Goal: Communication & Community: Share content

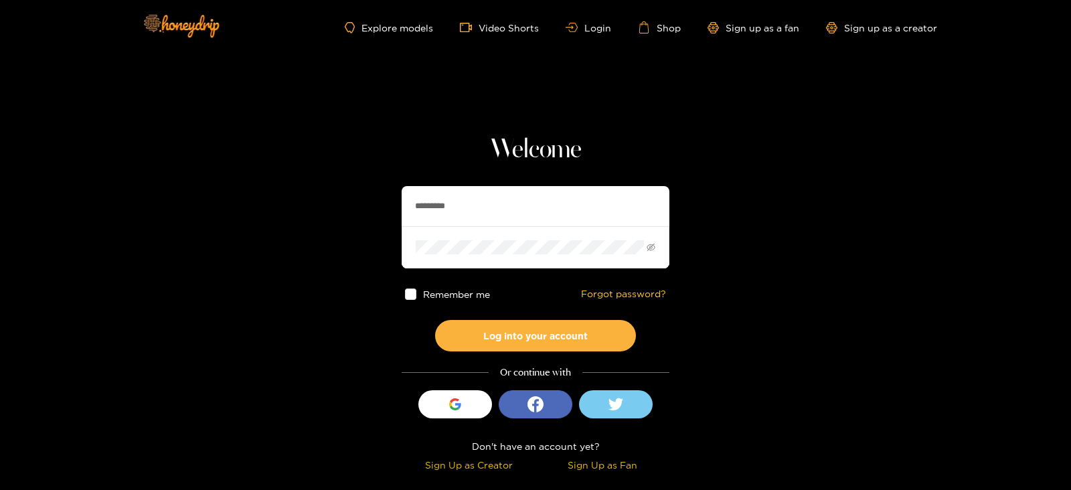
drag, startPoint x: 470, startPoint y: 195, endPoint x: 374, endPoint y: 203, distance: 96.8
click at [374, 203] on section "Welcome ********* Remember me Forgot password? Log into your account Or continu…" at bounding box center [535, 238] width 1071 height 476
type input "**********"
click at [435, 320] on button "Log into your account" at bounding box center [535, 335] width 201 height 31
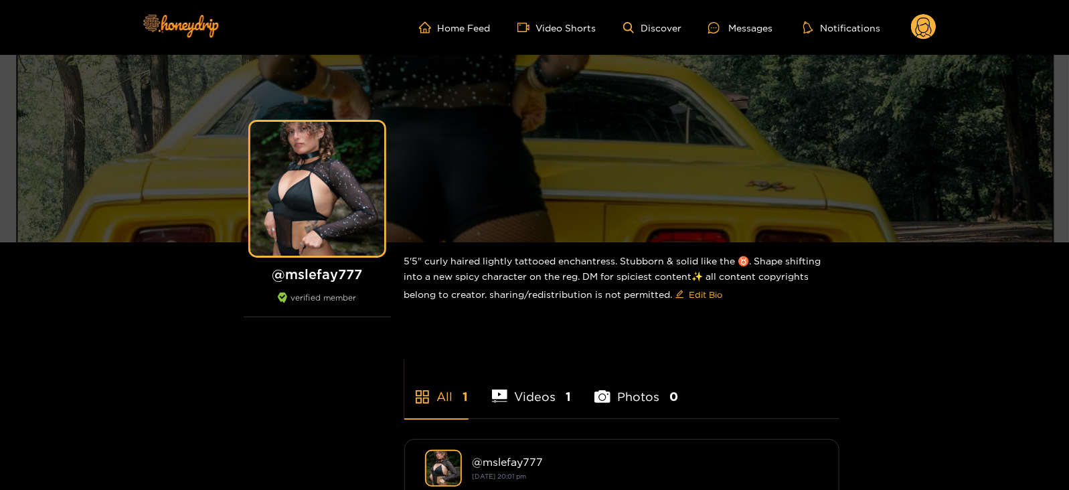
click at [722, 17] on ul "Home Feed Video Shorts Discover Messages Notifications" at bounding box center [678, 27] width 518 height 27
click at [730, 27] on div "Messages" at bounding box center [740, 27] width 64 height 15
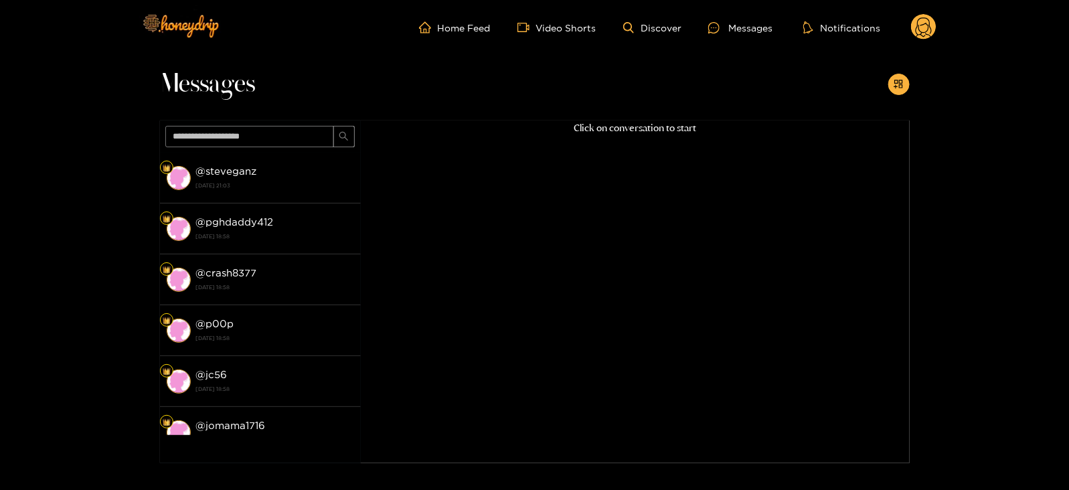
click at [931, 17] on circle at bounding box center [923, 26] width 25 height 25
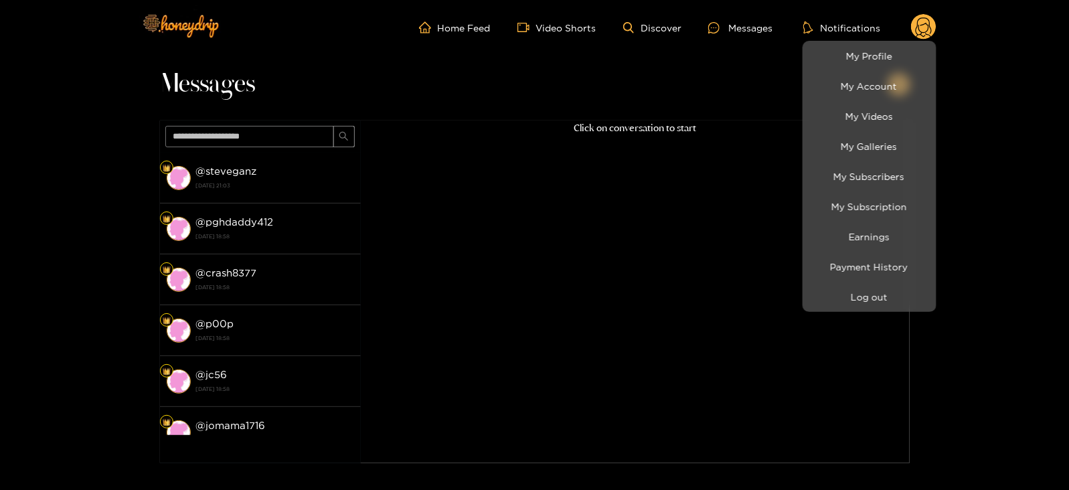
click at [893, 43] on li "My Profile" at bounding box center [870, 56] width 134 height 30
click at [844, 60] on link "My Profile" at bounding box center [869, 55] width 127 height 23
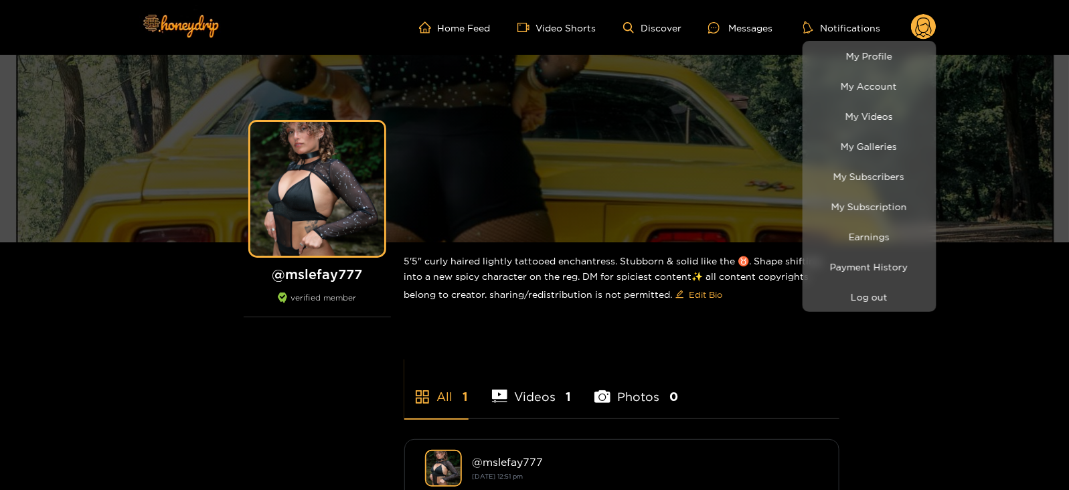
click at [671, 37] on div at bounding box center [534, 245] width 1069 height 490
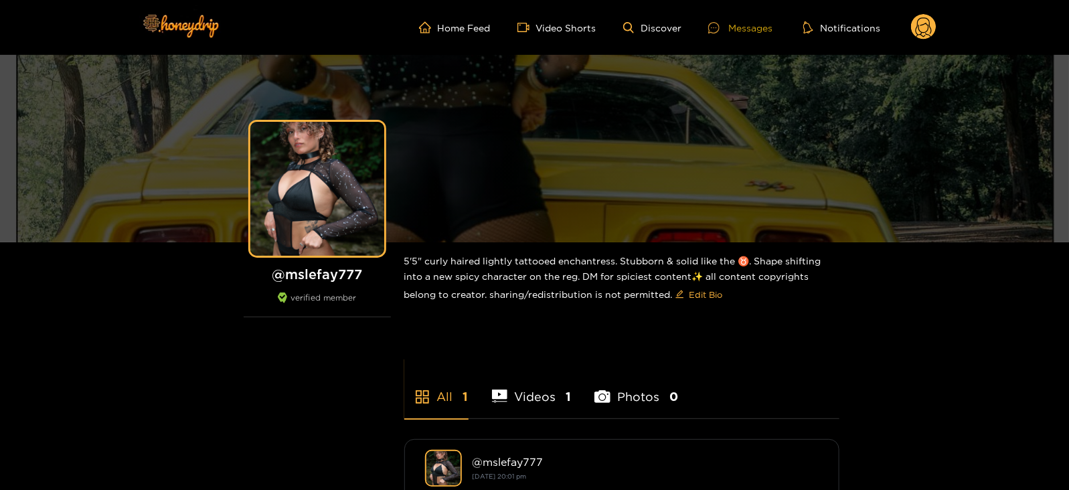
click at [731, 31] on div "Messages" at bounding box center [740, 27] width 64 height 15
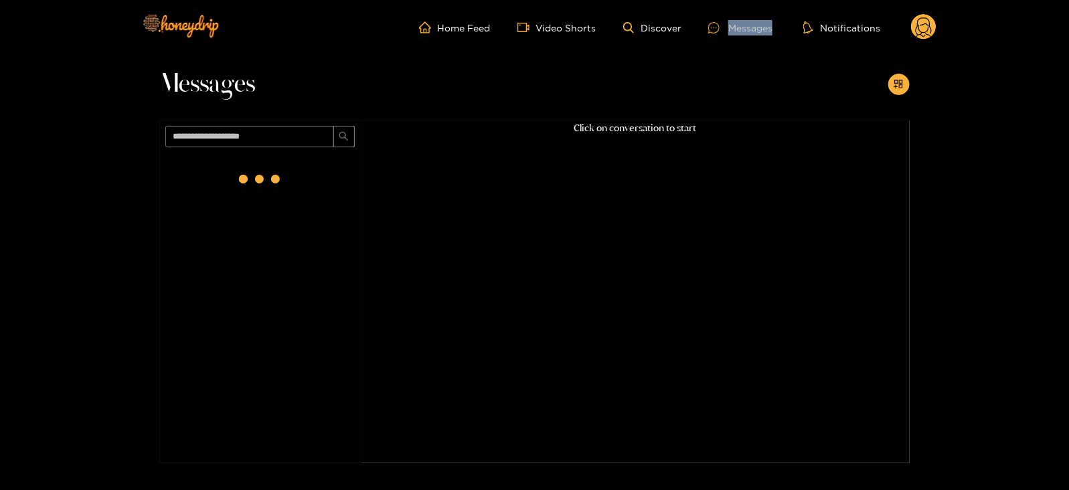
click at [731, 31] on div "Messages" at bounding box center [740, 27] width 64 height 15
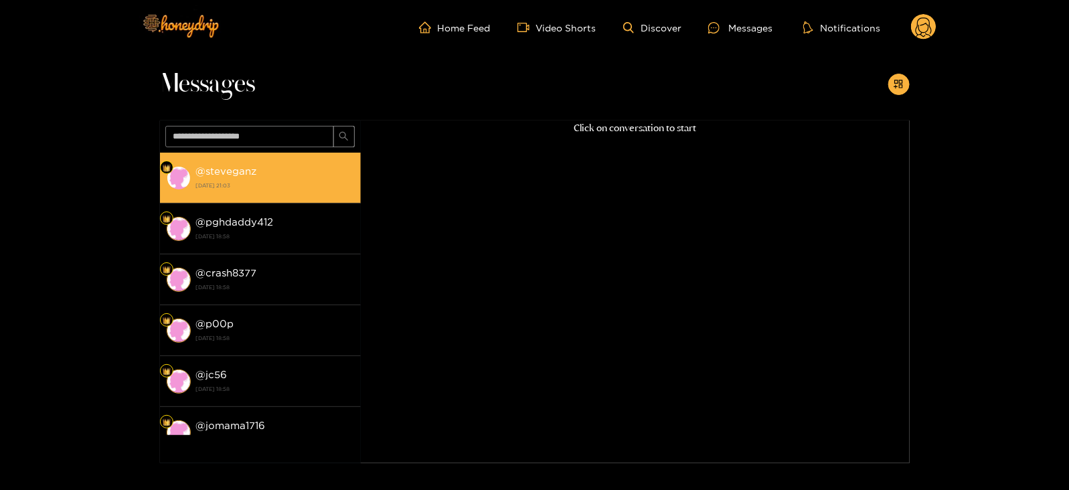
click at [292, 164] on div "@ steveganz [DATE] 21:03" at bounding box center [275, 178] width 158 height 30
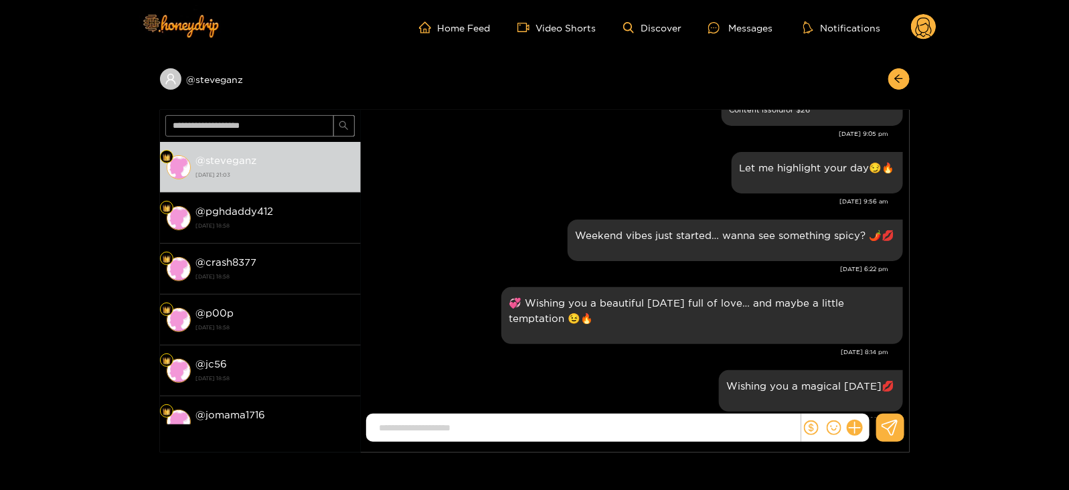
scroll to position [1280, 0]
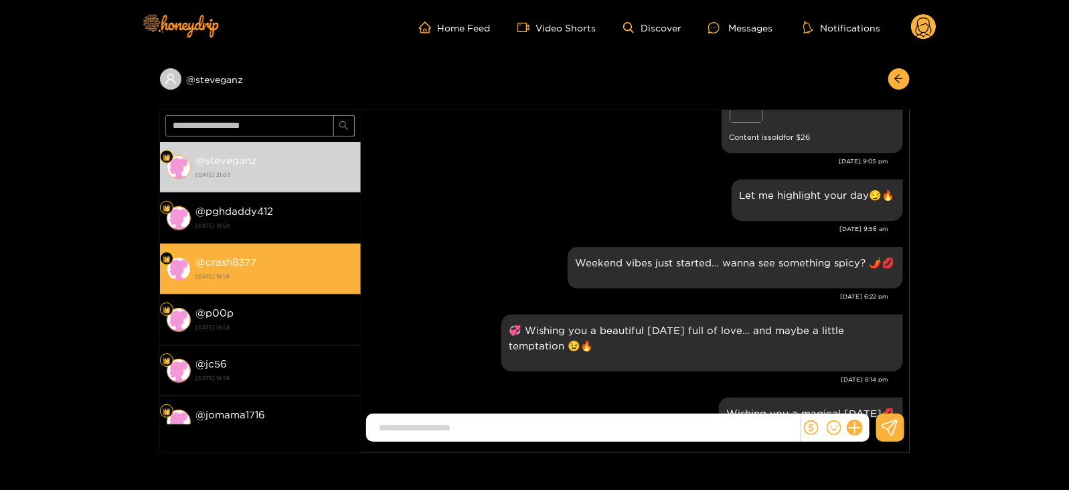
click at [276, 290] on li "@ crash8377 [DATE] 18:58" at bounding box center [260, 269] width 201 height 51
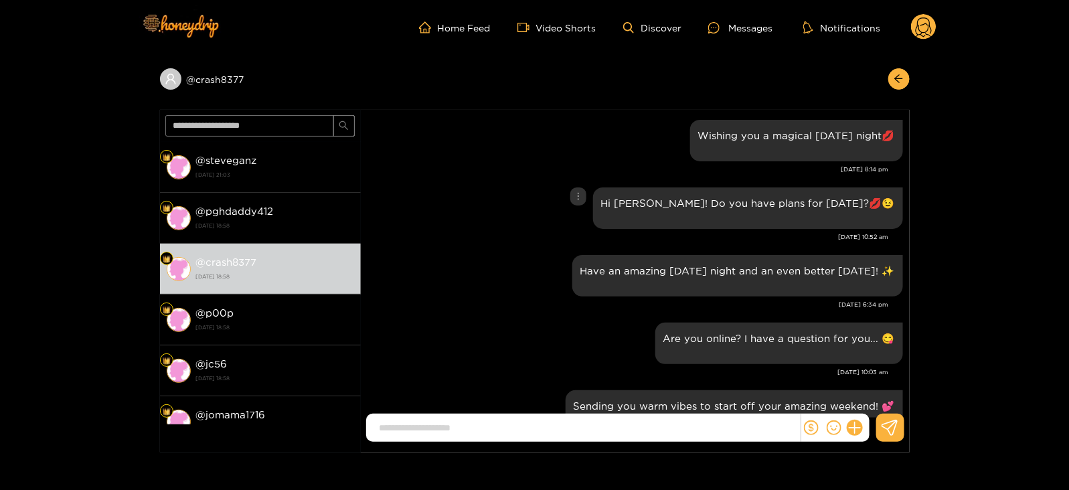
click at [707, 206] on p "Hi [PERSON_NAME]! Do you have plans for [DATE]?💋😉" at bounding box center [748, 203] width 294 height 15
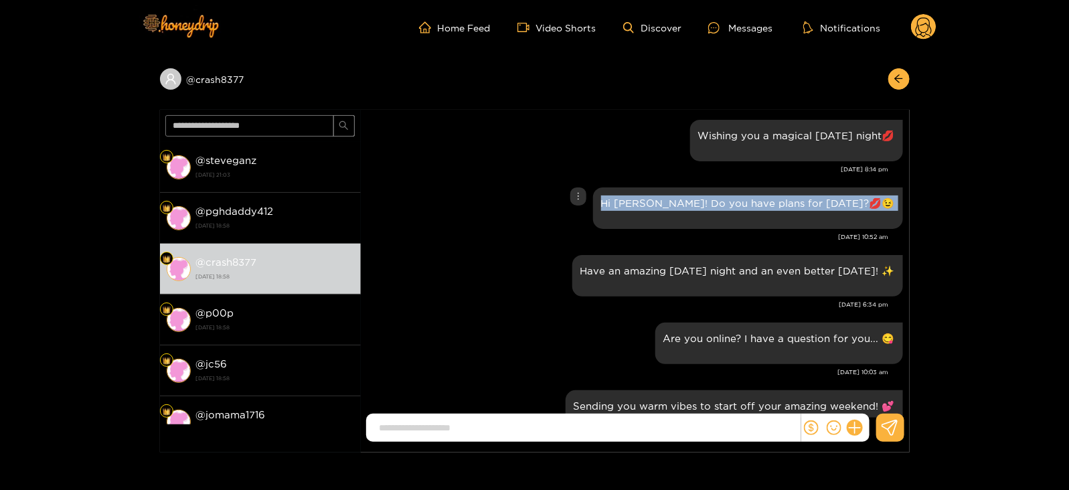
click at [707, 206] on p "Hi [PERSON_NAME]! Do you have plans for [DATE]?💋😉" at bounding box center [748, 203] width 294 height 15
copy div "Hi [PERSON_NAME]! Do you have plans for [DATE]?💋😉"
click at [902, 78] on icon "arrow-left" at bounding box center [899, 79] width 8 height 8
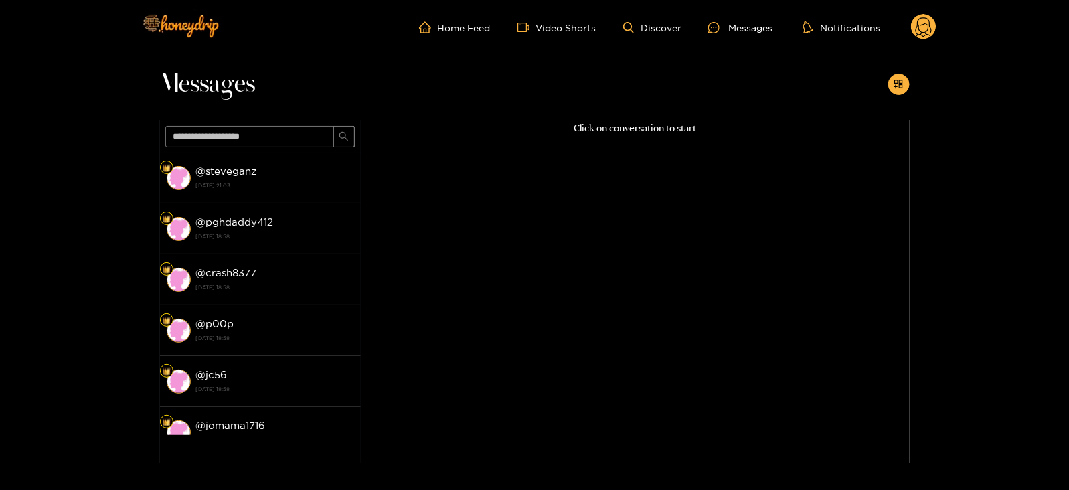
click at [902, 79] on icon "appstore-add" at bounding box center [899, 84] width 10 height 10
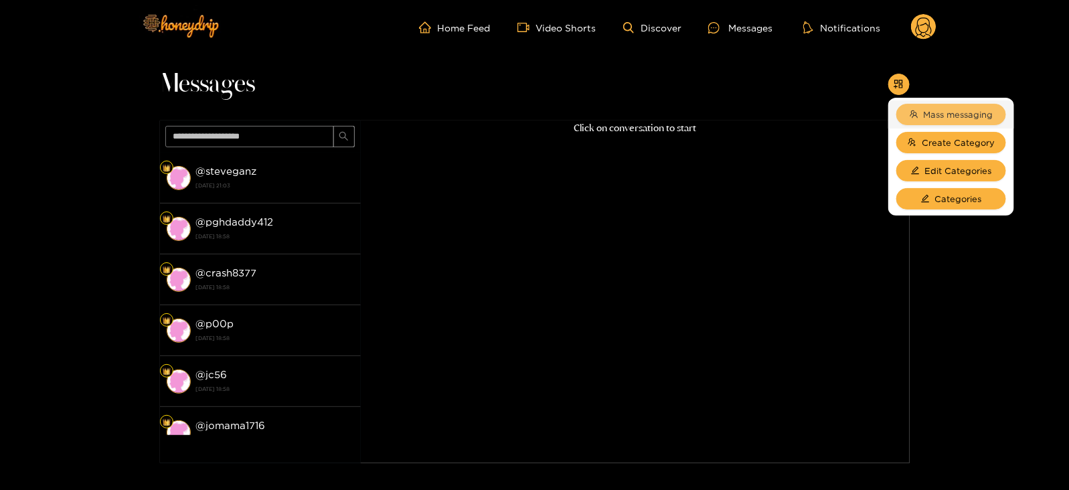
click at [915, 105] on button "Mass messaging" at bounding box center [952, 114] width 110 height 21
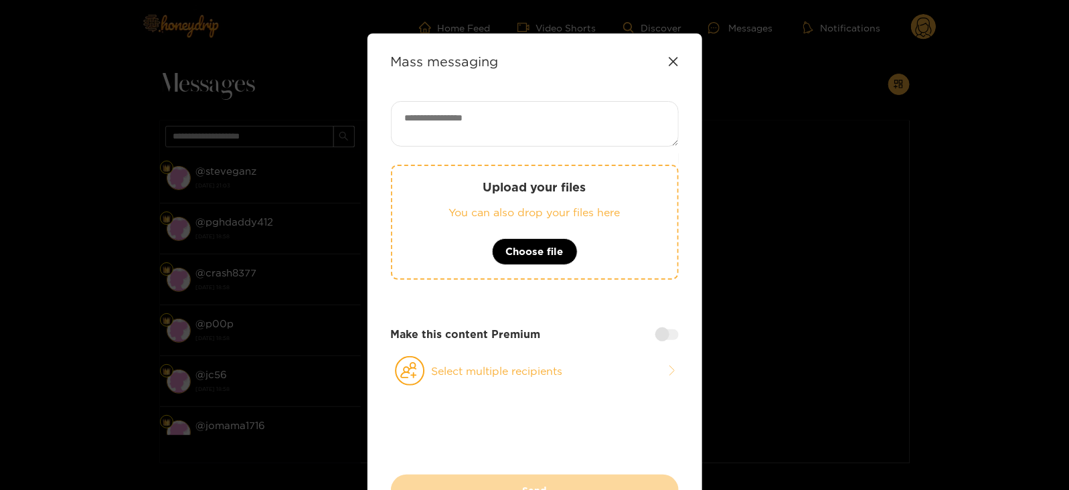
click at [619, 132] on textarea at bounding box center [535, 124] width 288 height 46
paste textarea "**********"
type textarea "**********"
click at [414, 380] on icon at bounding box center [410, 370] width 30 height 29
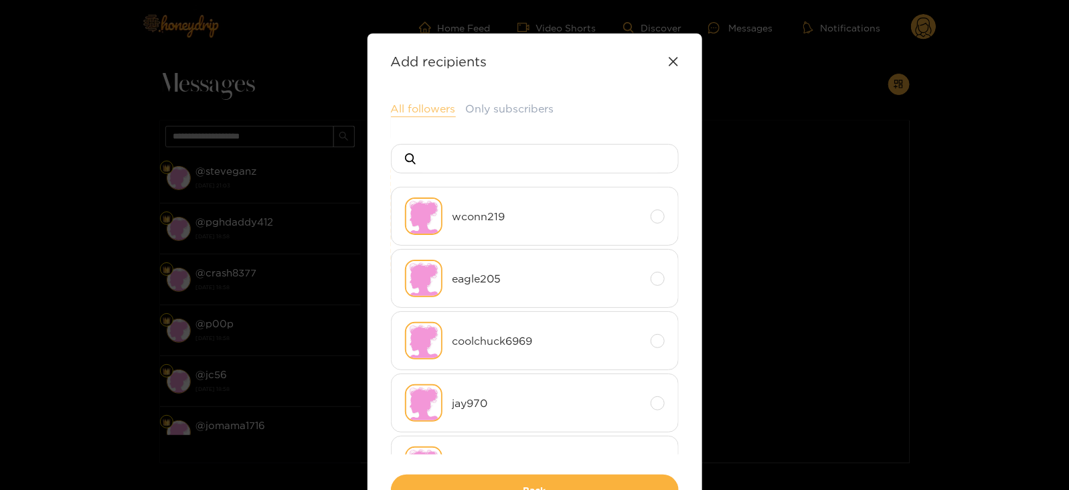
click at [417, 109] on button "All followers" at bounding box center [423, 109] width 65 height 16
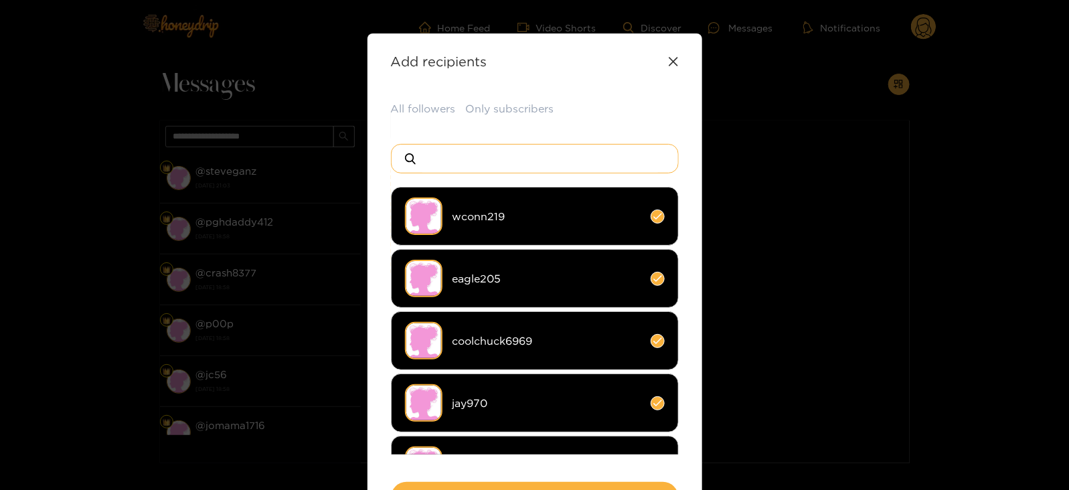
click at [442, 152] on input at bounding box center [541, 159] width 236 height 28
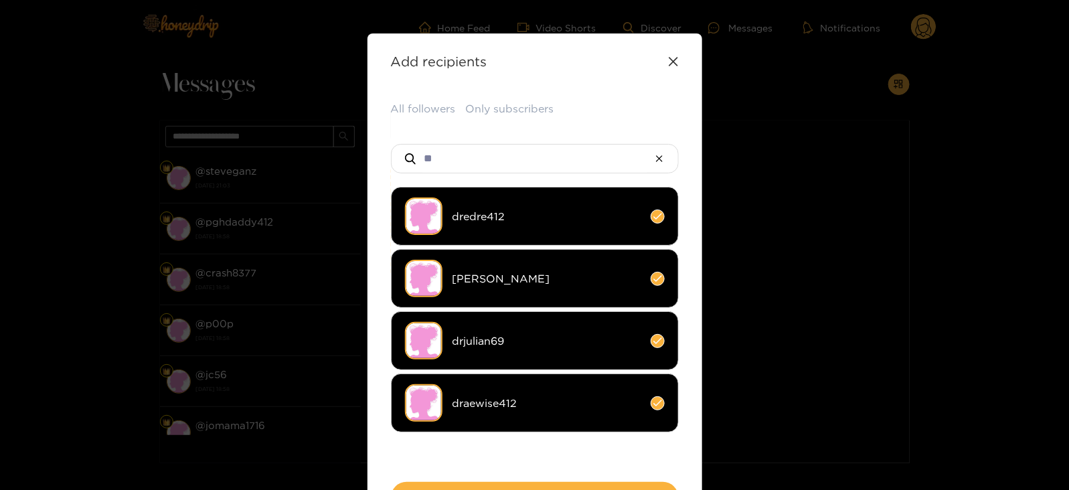
click at [453, 393] on li "draewise412" at bounding box center [535, 403] width 288 height 59
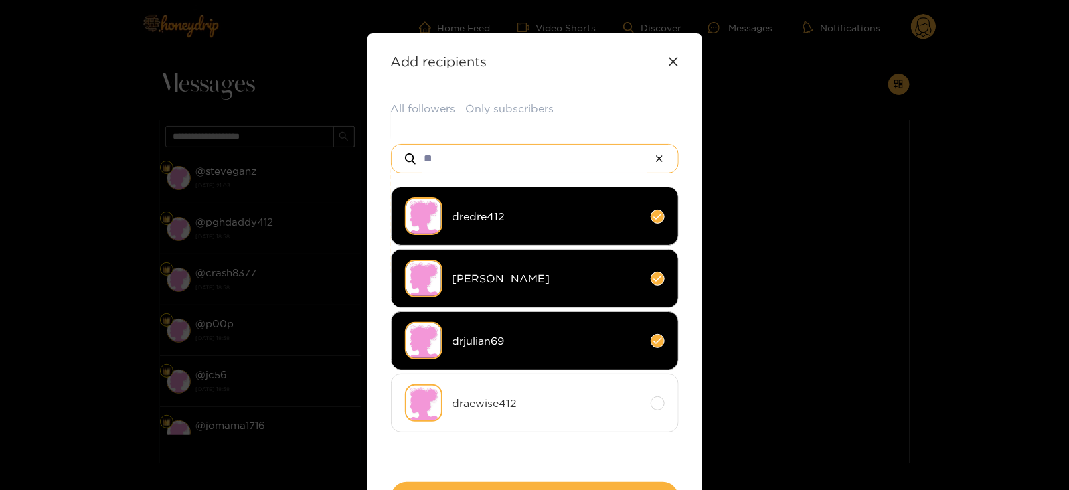
click at [434, 157] on input "**" at bounding box center [535, 159] width 225 height 28
type input "**"
click at [428, 340] on img at bounding box center [423, 340] width 37 height 37
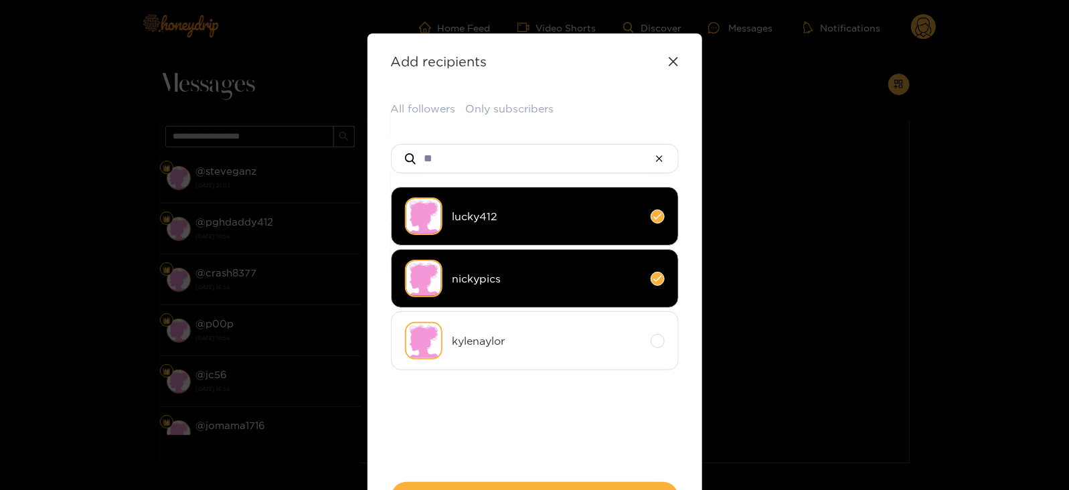
scroll to position [99, 0]
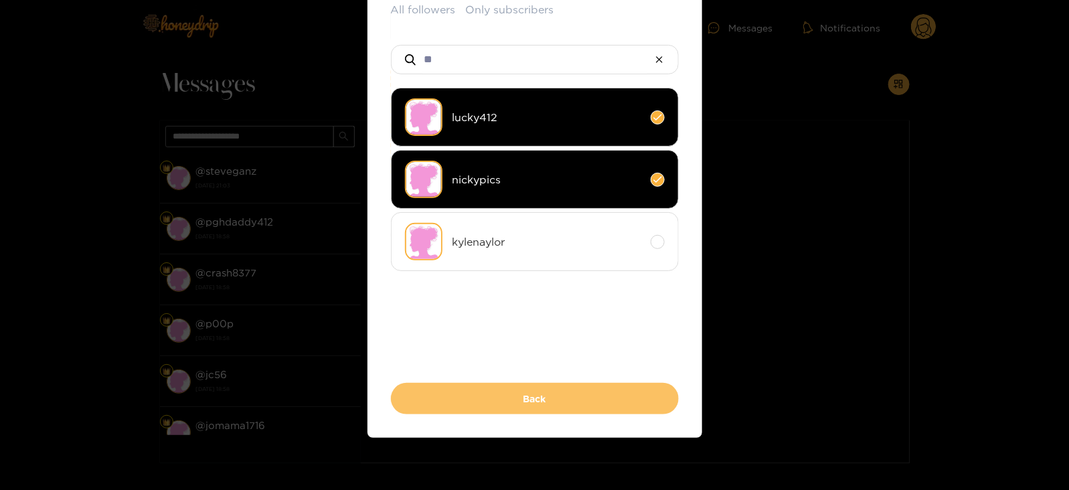
click at [423, 392] on button "Back" at bounding box center [535, 398] width 288 height 31
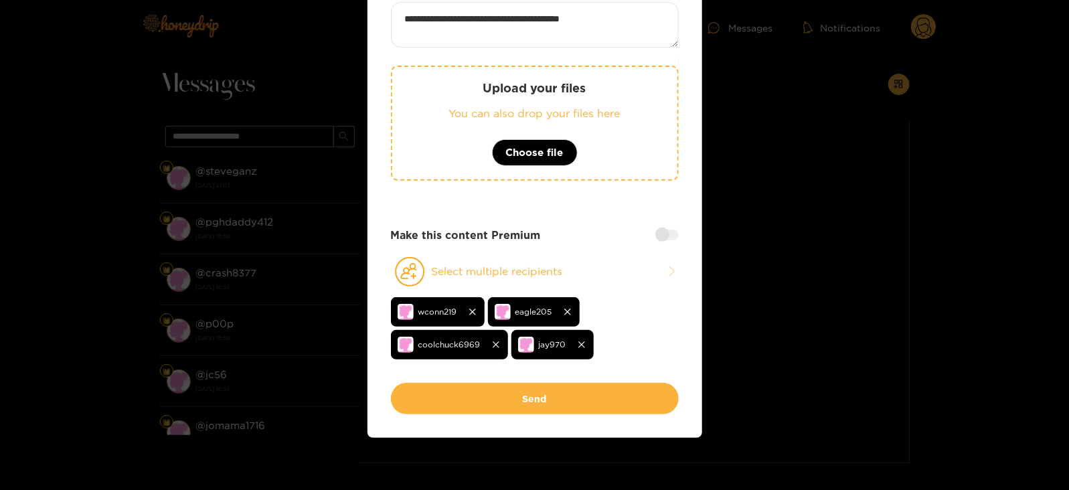
click at [423, 393] on button "Send" at bounding box center [535, 398] width 288 height 31
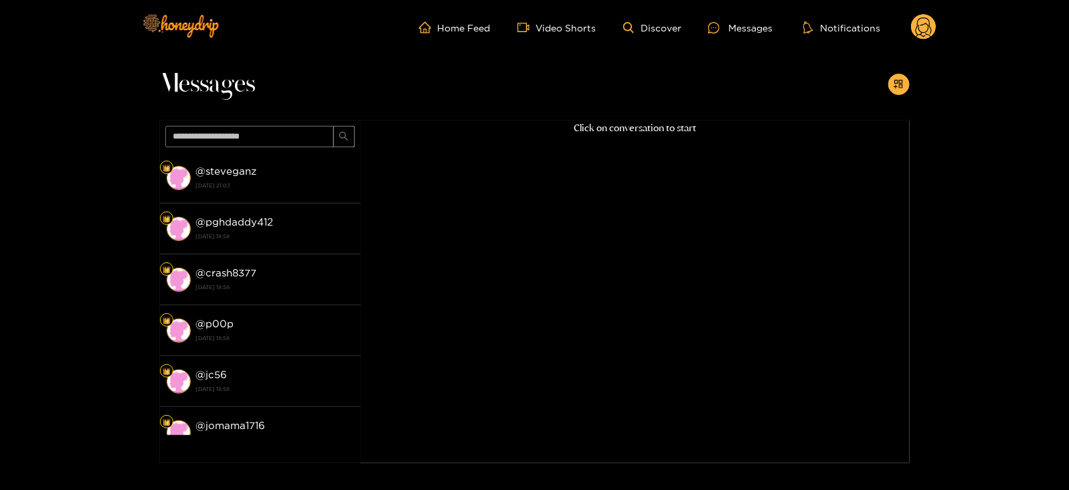
scroll to position [33, 0]
click at [933, 19] on circle at bounding box center [923, 26] width 25 height 25
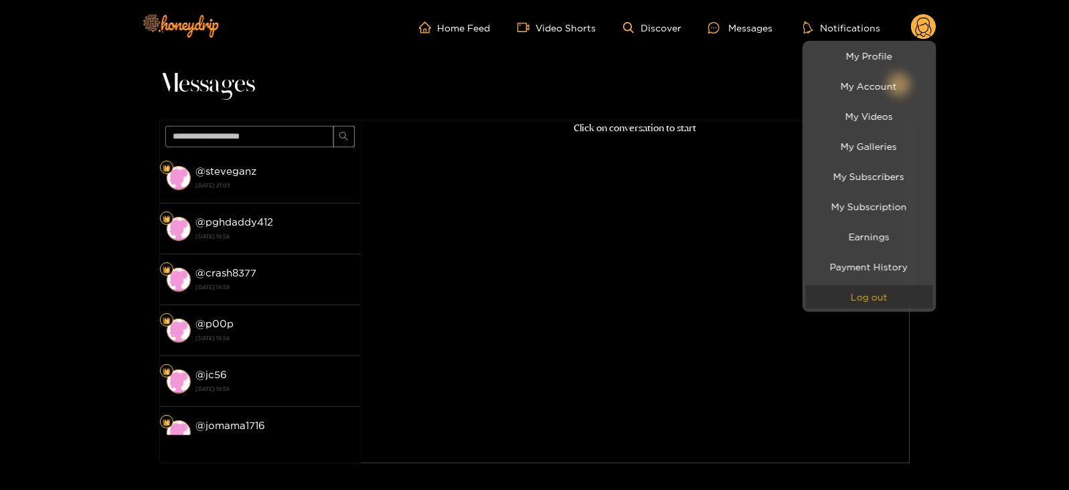
click at [862, 287] on button "Log out" at bounding box center [869, 296] width 127 height 23
